Goal: Navigation & Orientation: Find specific page/section

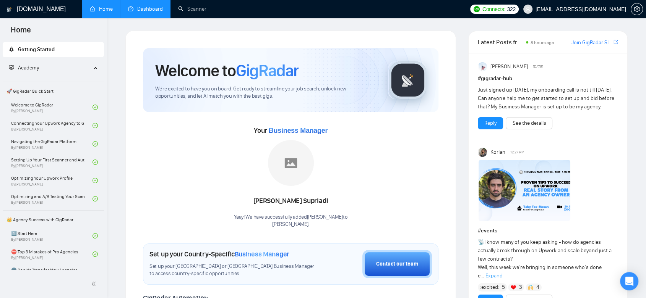
click at [143, 12] on link "Dashboard" at bounding box center [145, 9] width 35 height 6
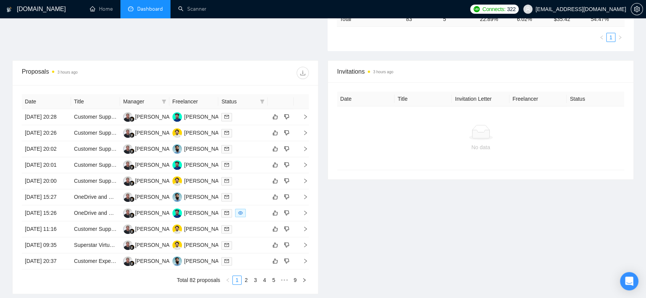
scroll to position [339, 0]
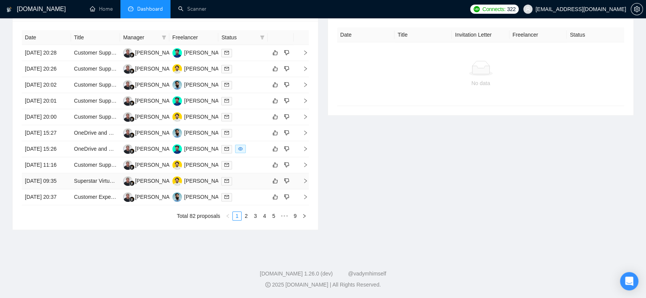
click at [245, 190] on td at bounding box center [242, 182] width 49 height 16
